Goal: Check status

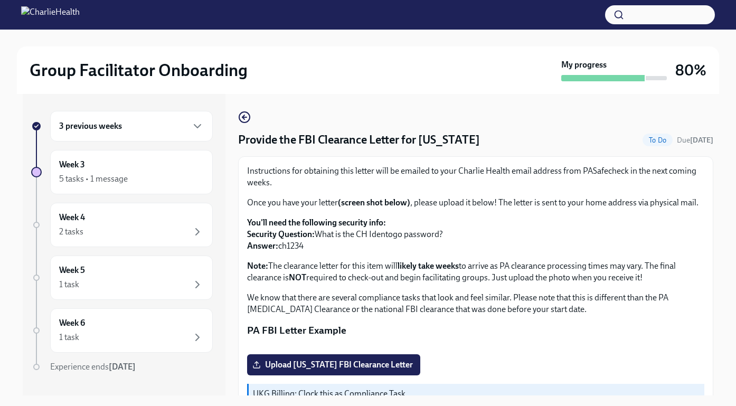
scroll to position [179, 0]
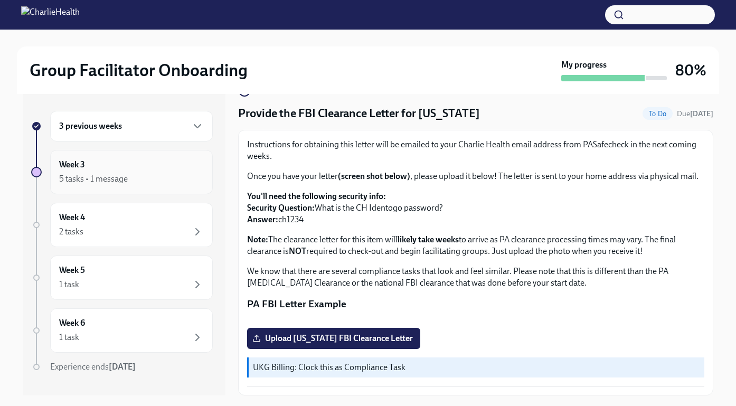
click at [146, 167] on div "Week 3 5 tasks • 1 message" at bounding box center [131, 172] width 145 height 26
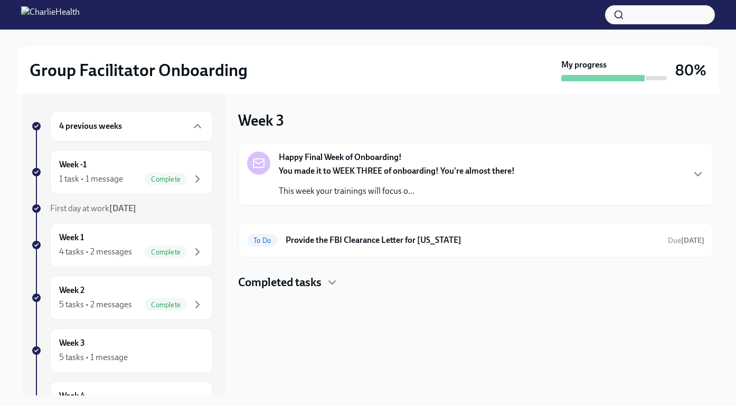
click at [317, 282] on h4 "Completed tasks" at bounding box center [279, 283] width 83 height 16
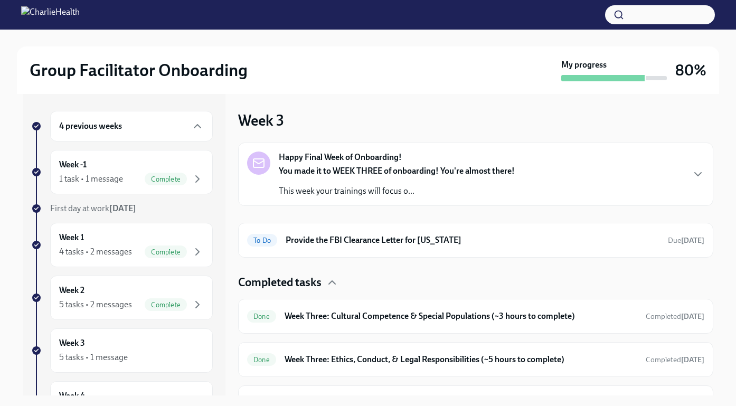
scroll to position [68, 0]
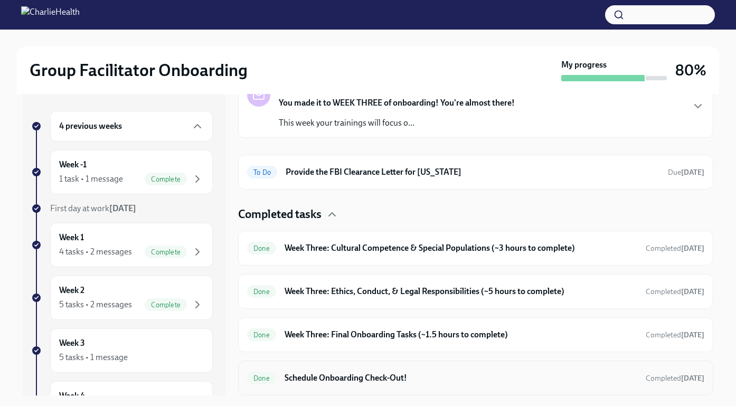
click at [377, 371] on div "Done Schedule Onboarding Check-Out! Completed [DATE]" at bounding box center [475, 378] width 457 height 17
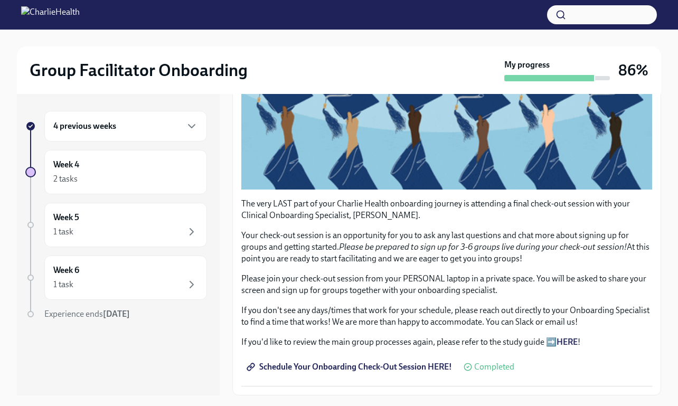
scroll to position [207, 0]
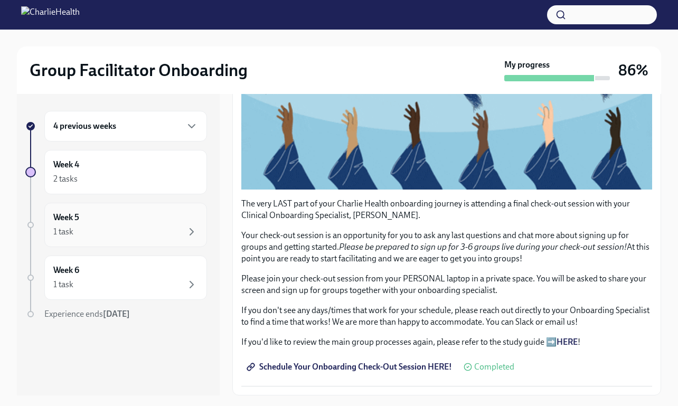
click at [151, 232] on div "1 task" at bounding box center [125, 232] width 145 height 13
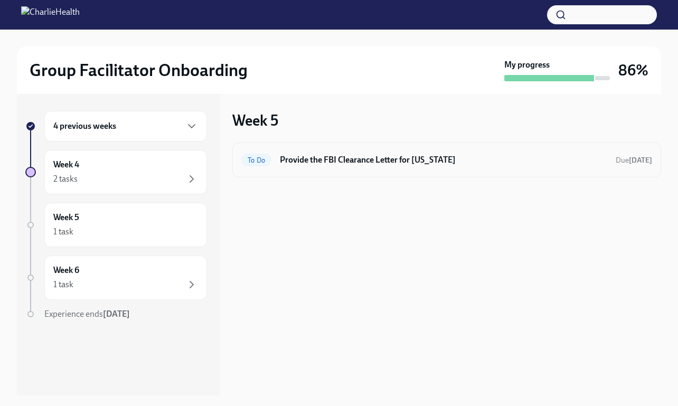
click at [350, 157] on h6 "Provide the FBI Clearance Letter for [US_STATE]" at bounding box center [443, 160] width 327 height 12
